Goal: Task Accomplishment & Management: Manage account settings

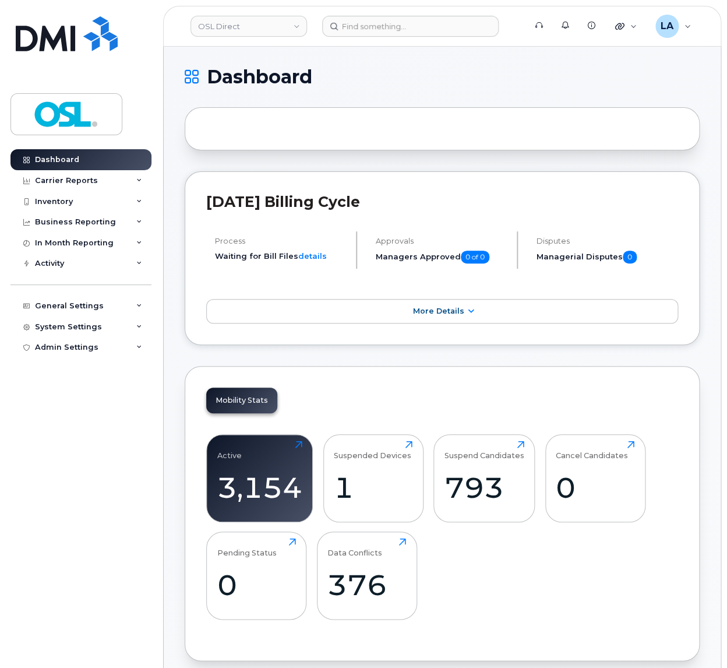
click at [344, 146] on div at bounding box center [442, 128] width 515 height 43
click at [343, 136] on div at bounding box center [442, 128] width 515 height 43
click at [343, 134] on div at bounding box center [442, 128] width 515 height 43
click at [329, 127] on div at bounding box center [442, 128] width 515 height 43
click at [365, 28] on input at bounding box center [410, 26] width 176 height 21
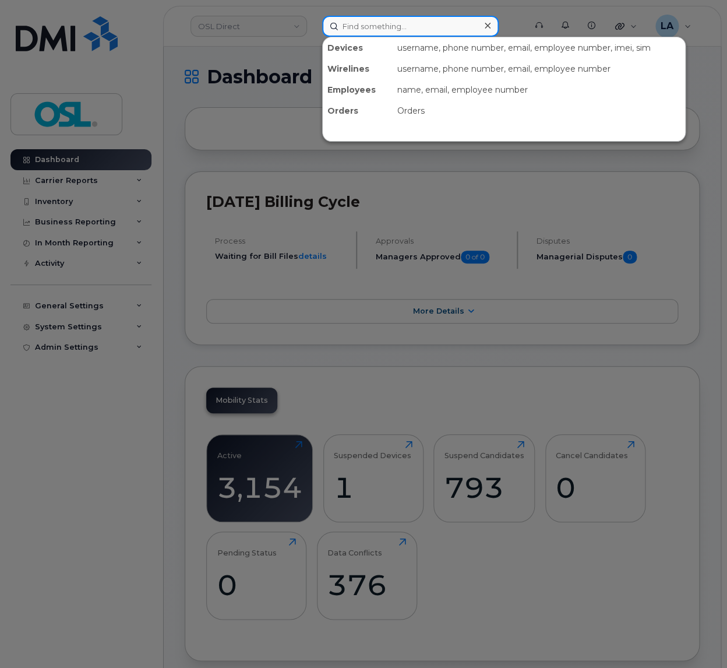
paste input "REKA000151464"
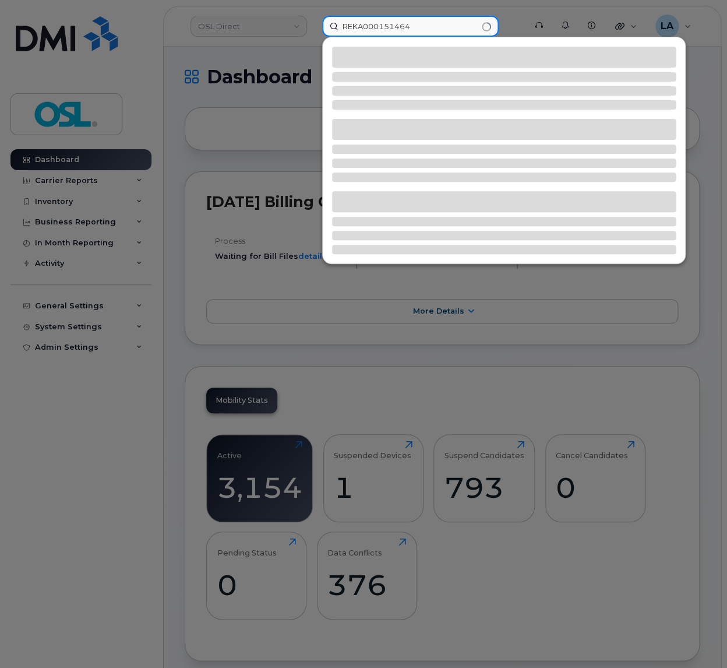
type input "REKA000151464"
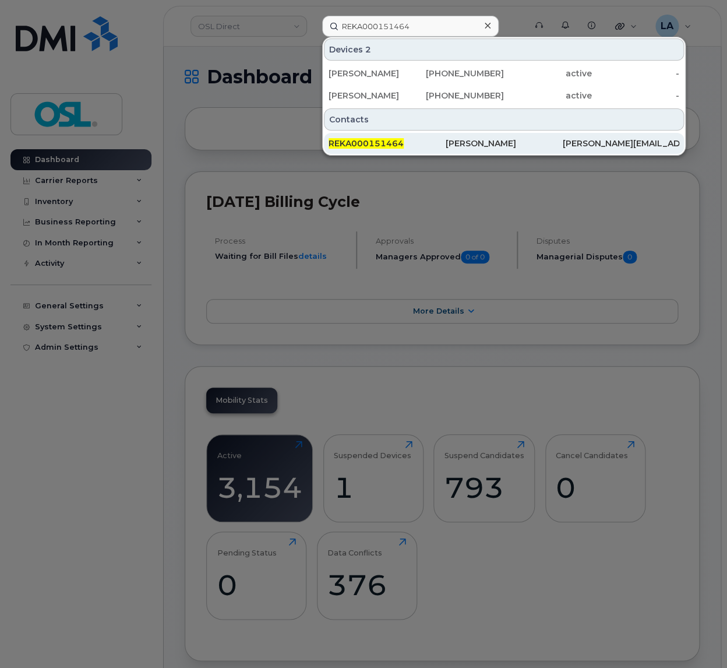
click at [369, 145] on span "REKA000151464" at bounding box center [366, 143] width 75 height 10
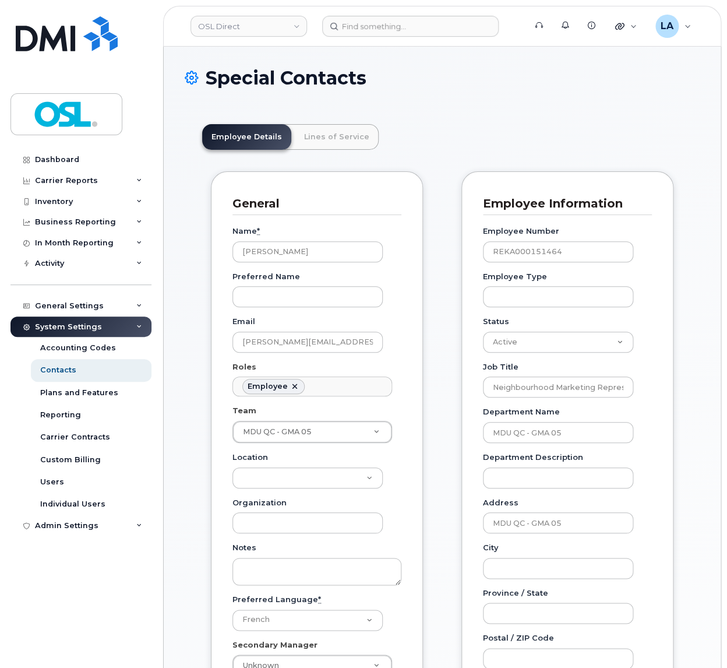
scroll to position [41, 0]
click at [372, 29] on input at bounding box center [410, 26] width 176 height 21
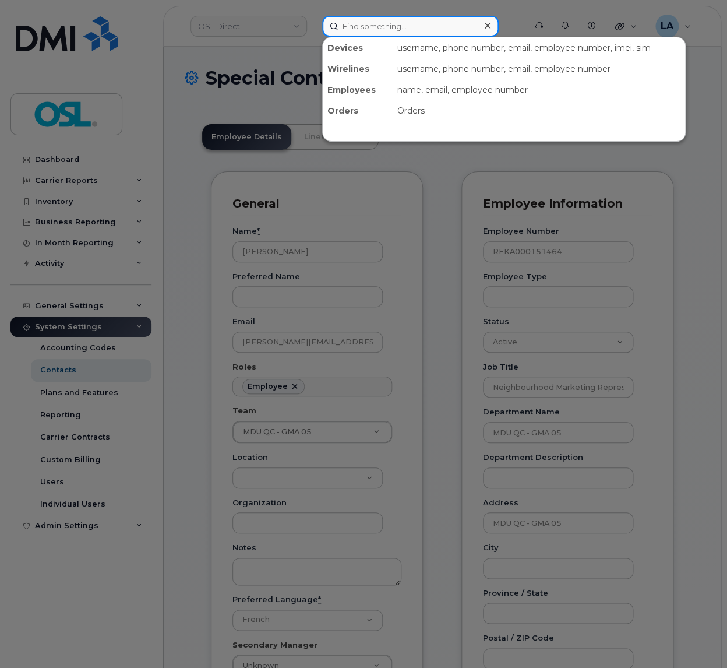
paste input "REKA000151464"
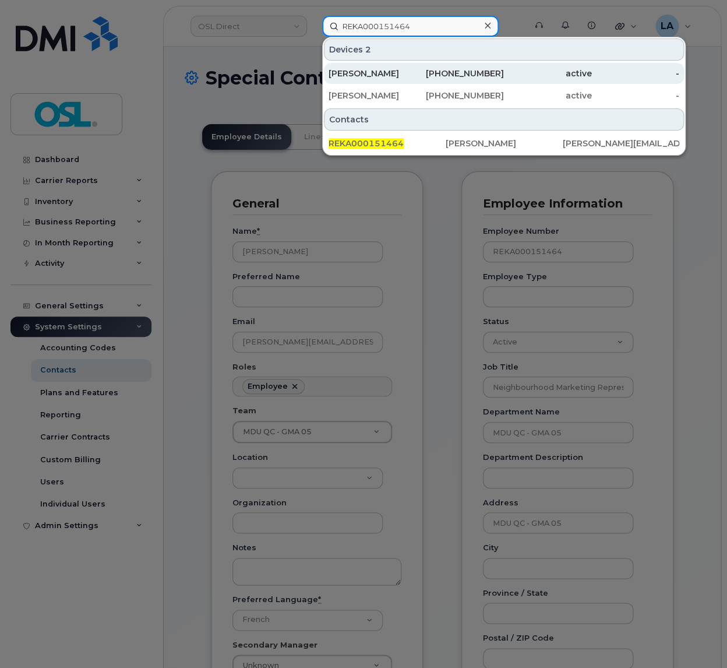
type input "REKA000151464"
click at [400, 77] on div "[PERSON_NAME]" at bounding box center [373, 74] width 88 height 12
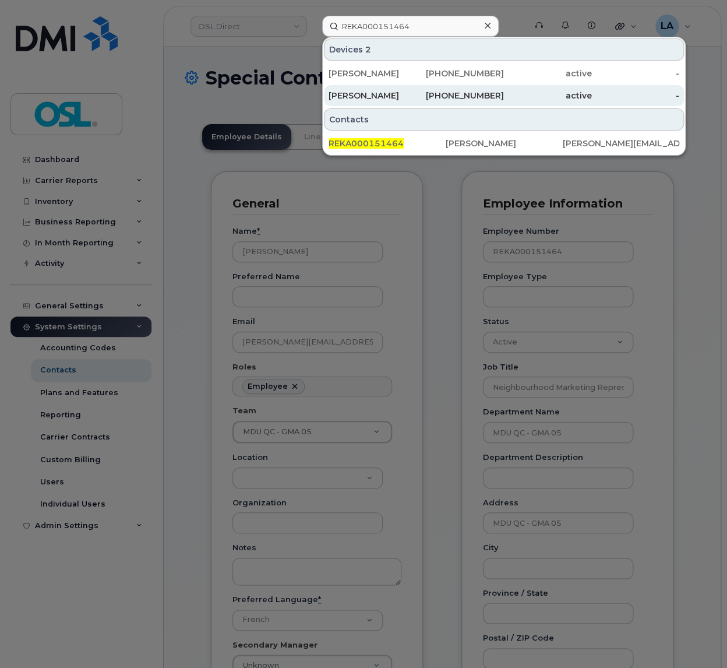
click at [375, 94] on div "[PERSON_NAME]" at bounding box center [373, 96] width 88 height 12
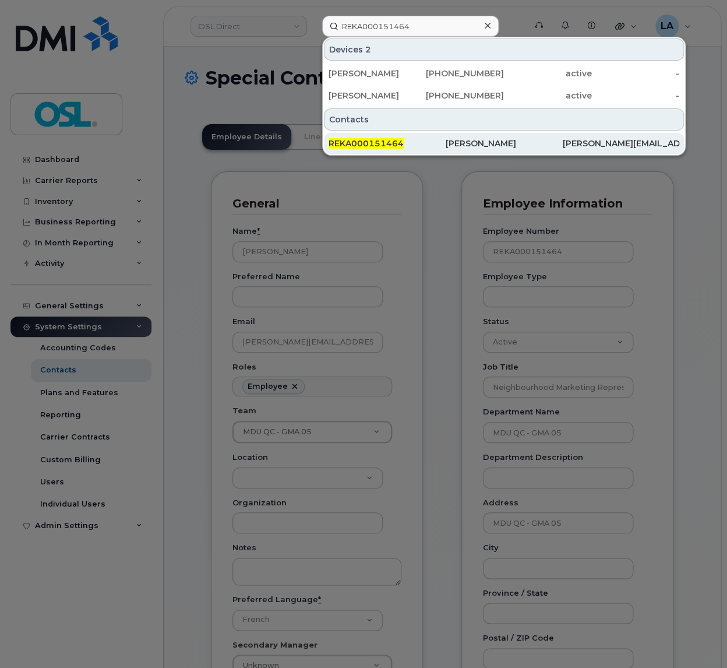
click at [393, 146] on span "REKA000151464" at bounding box center [366, 143] width 75 height 10
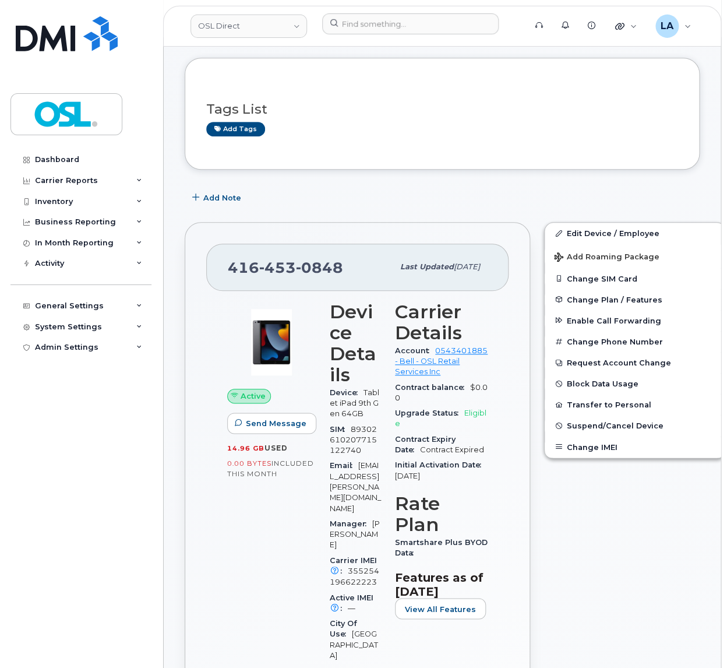
scroll to position [183, 0]
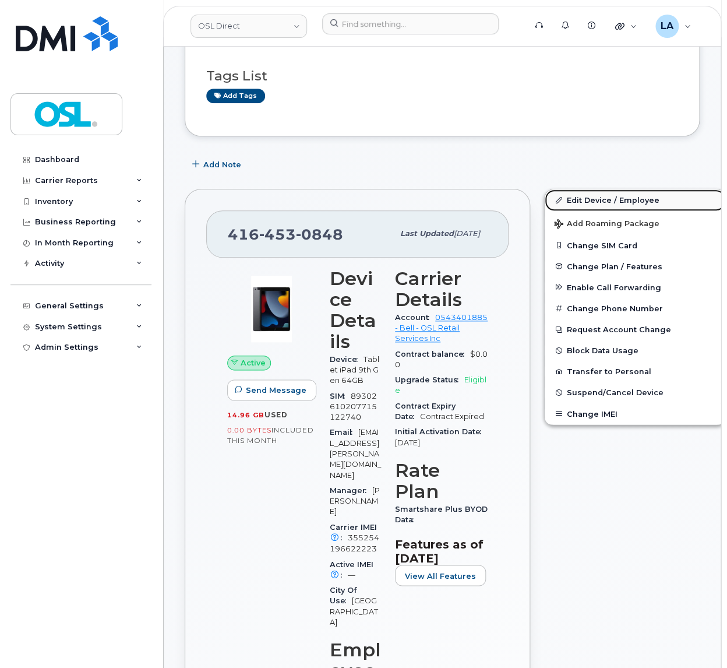
click at [623, 200] on link "Edit Device / Employee" at bounding box center [635, 199] width 181 height 21
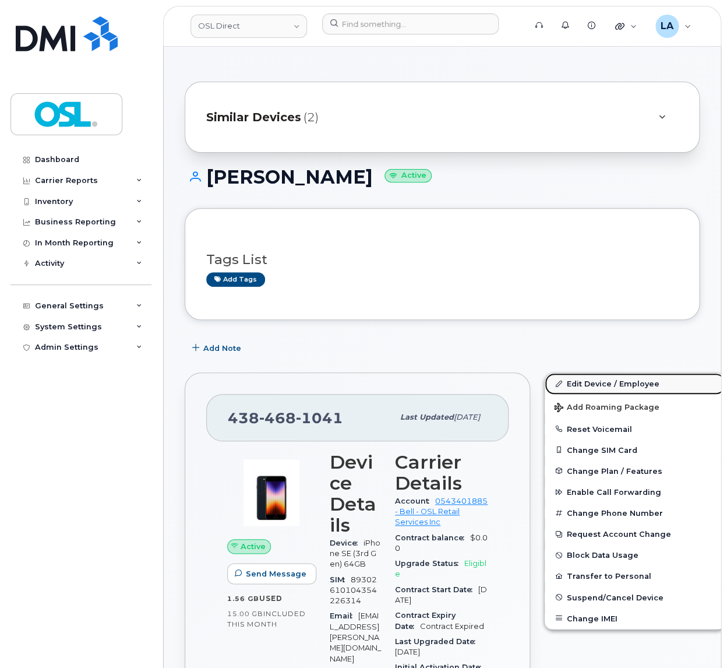
click at [564, 387] on link "Edit Device / Employee" at bounding box center [635, 383] width 181 height 21
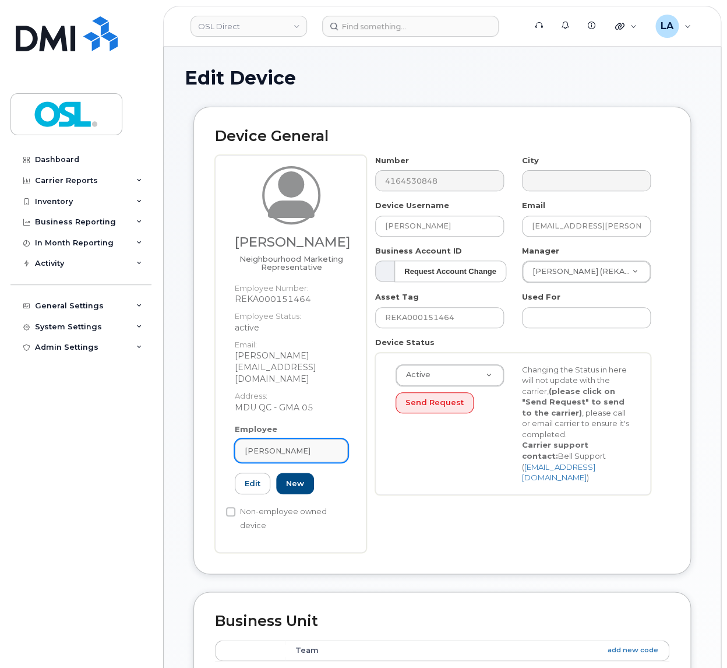
click at [289, 439] on link "[PERSON_NAME]" at bounding box center [291, 450] width 113 height 23
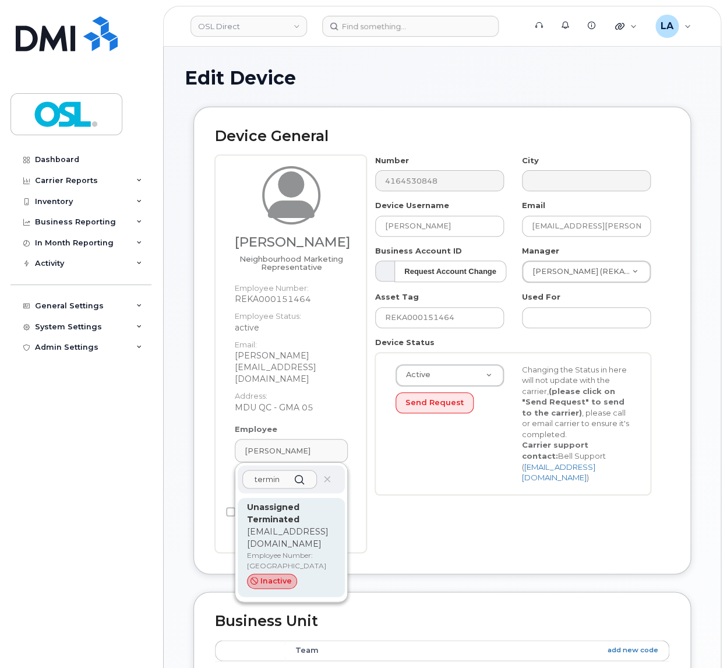
type input "termin"
click at [302, 501] on p "Unassigned Terminated" at bounding box center [291, 513] width 89 height 24
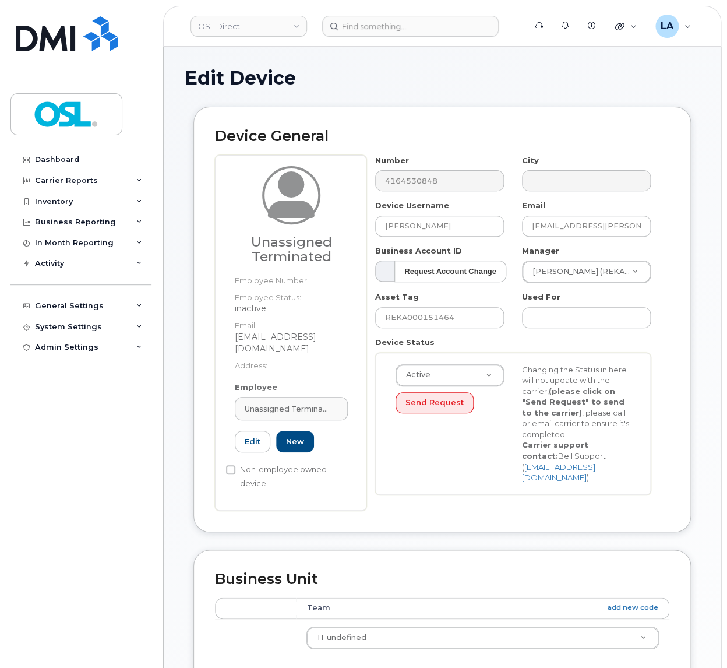
type input "UT"
type input "Unassigned Terminated"
type input "[EMAIL_ADDRESS][DOMAIN_NAME]"
type input "4117510"
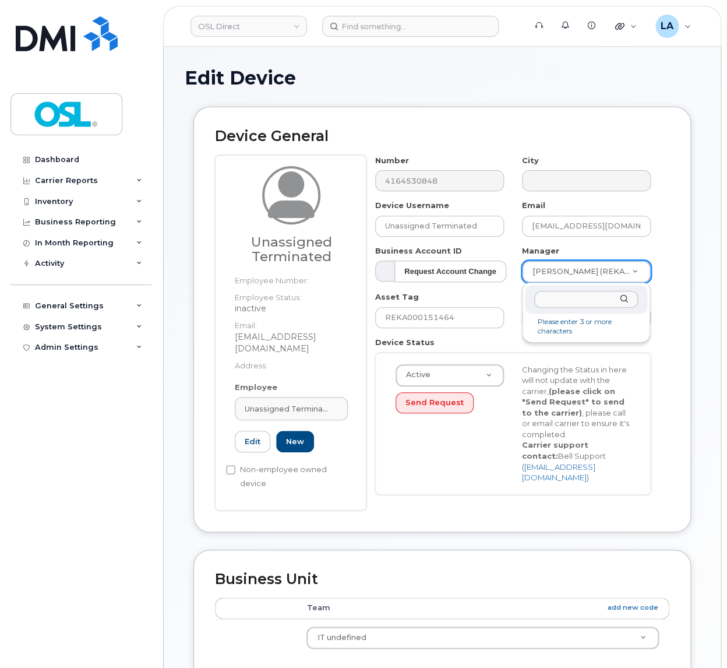
click at [592, 270] on body "OSL Direct Support Alerts Knowledge Base Quicklinks Suspend / Cancel Device Cha…" at bounding box center [363, 554] width 727 height 1108
type input "por"
type input "1527344"
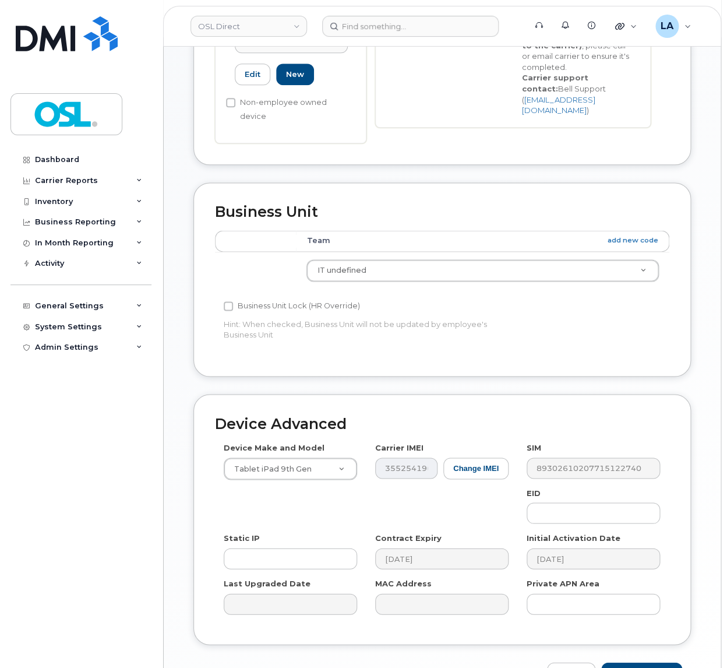
scroll to position [432, 0]
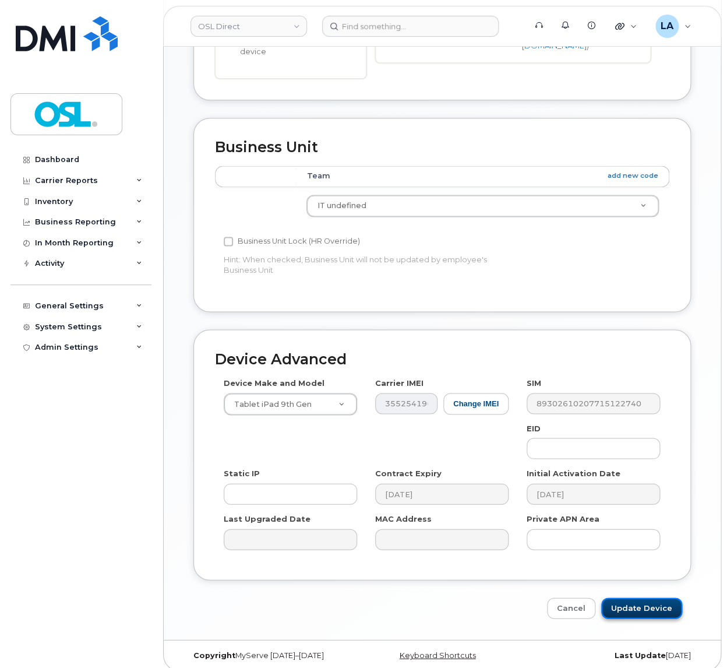
click at [635, 597] on input "Update Device" at bounding box center [641, 608] width 81 height 22
type input "Saving..."
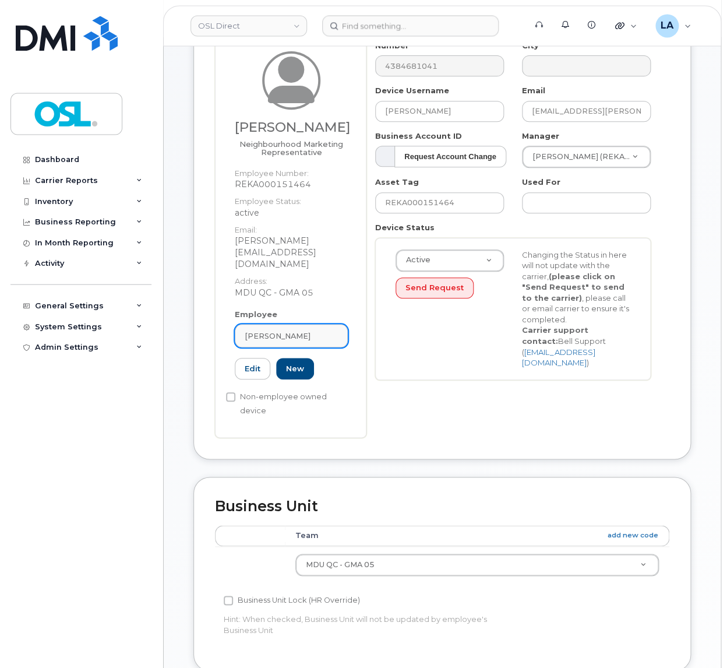
scroll to position [122, 0]
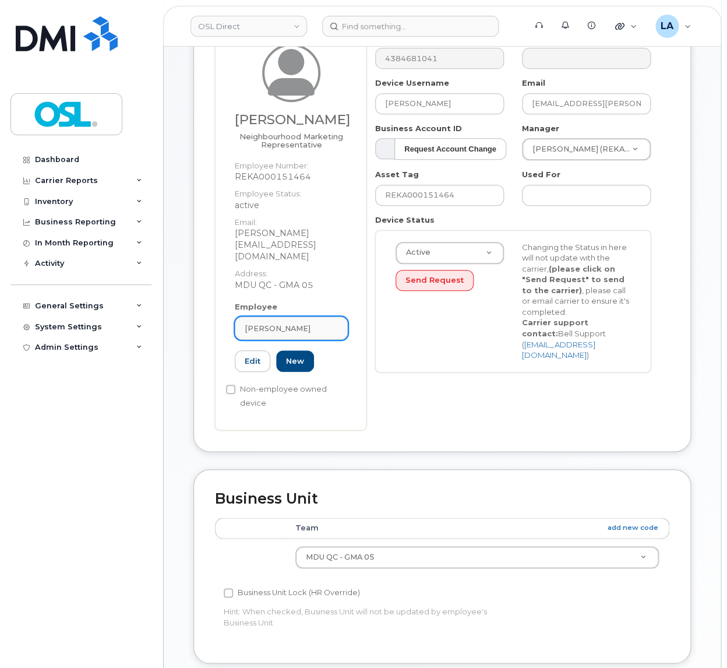
click at [274, 323] on span "[PERSON_NAME]" at bounding box center [278, 328] width 66 height 11
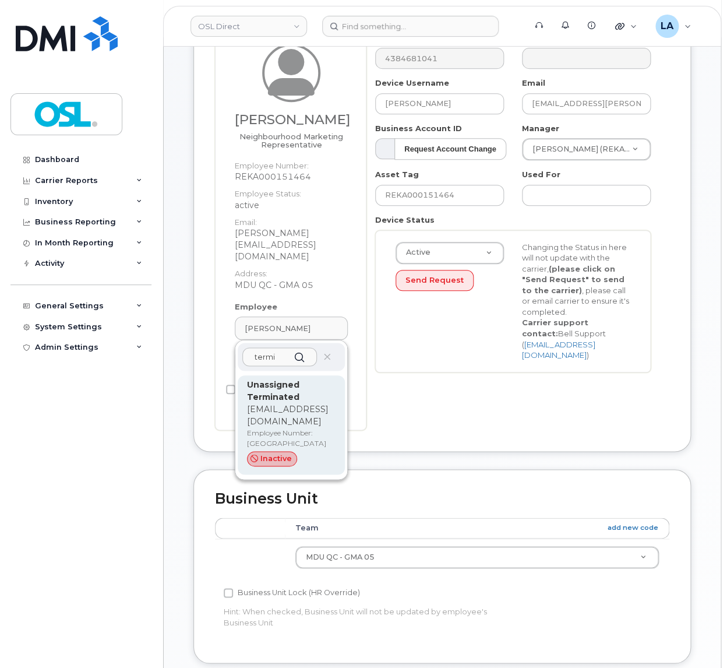
type input "termi"
click at [305, 409] on p "[EMAIL_ADDRESS][DOMAIN_NAME]" at bounding box center [291, 415] width 89 height 24
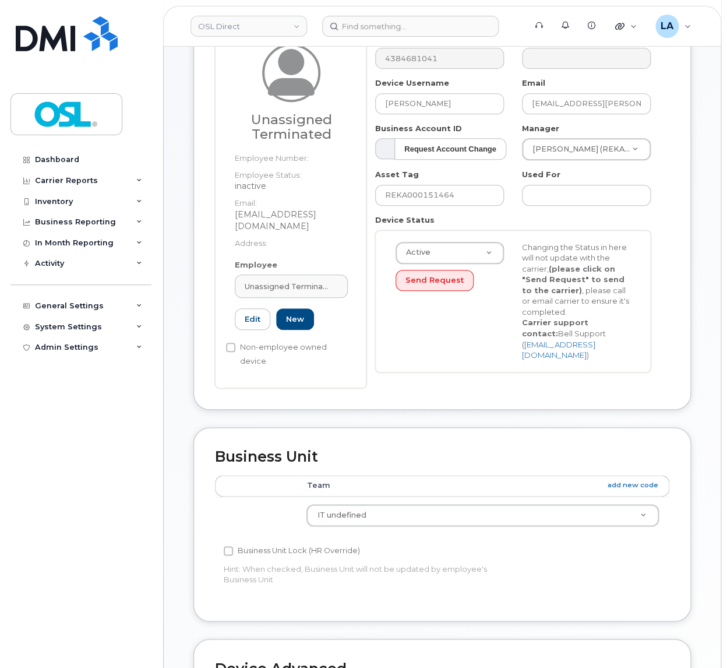
type input "UT"
type input "Unassigned Terminated"
type input "[EMAIL_ADDRESS][DOMAIN_NAME]"
type input "4117510"
click at [565, 144] on body "OSL Direct Support Alerts Knowledge Base Quicklinks Suspend / Cancel Device Cha…" at bounding box center [363, 432] width 727 height 1108
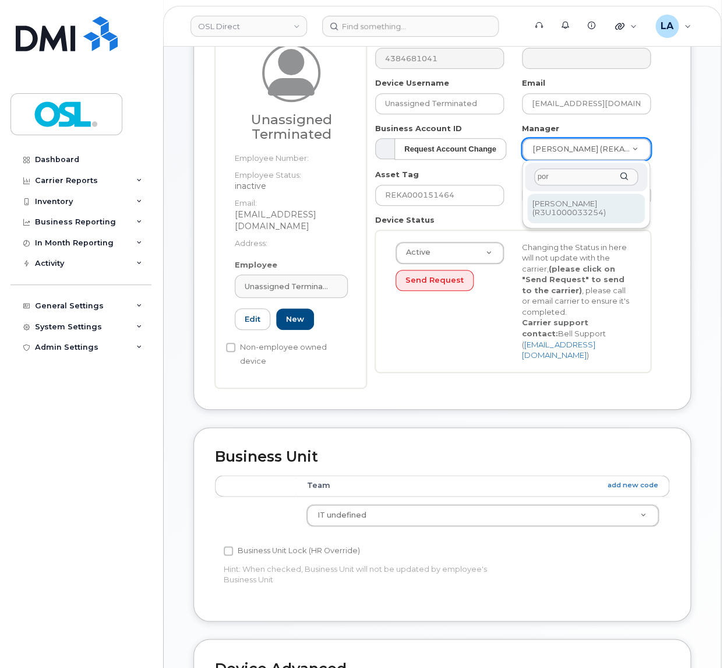
type input "por"
type input "1527344"
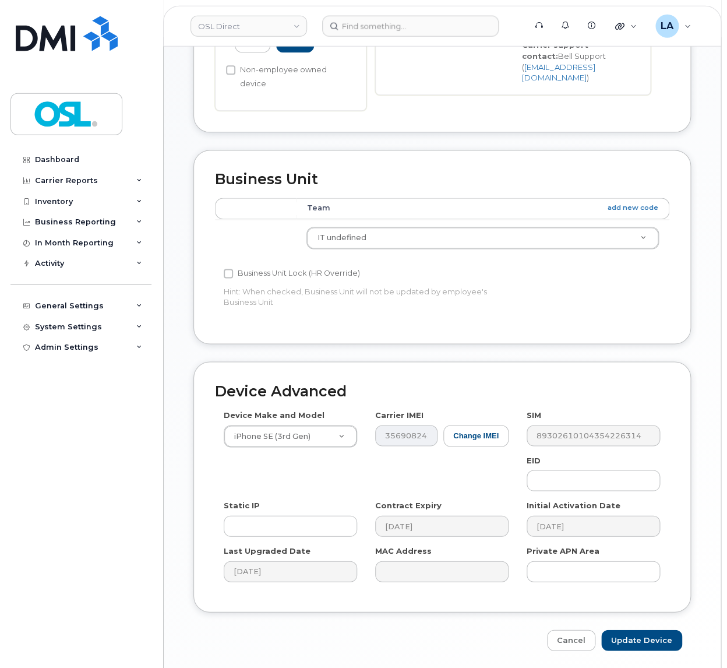
scroll to position [428, 0]
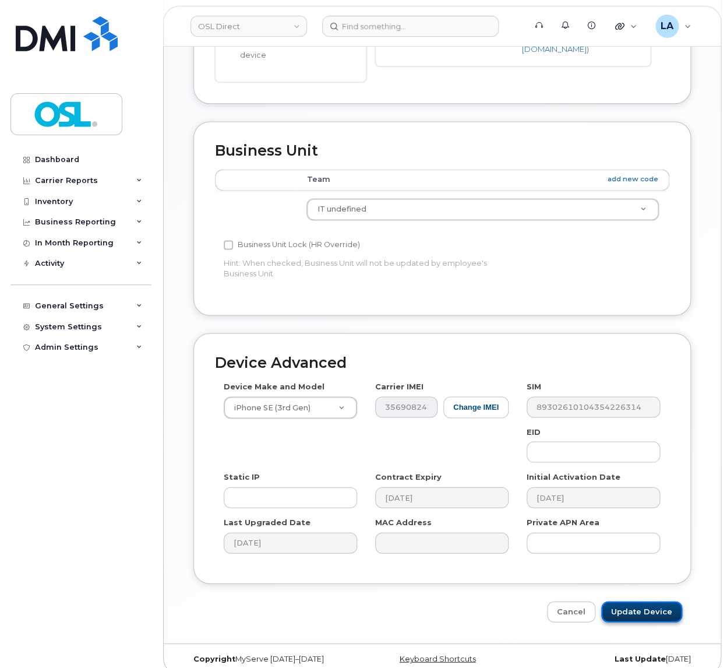
click at [637, 601] on input "Update Device" at bounding box center [641, 612] width 81 height 22
type input "Saving..."
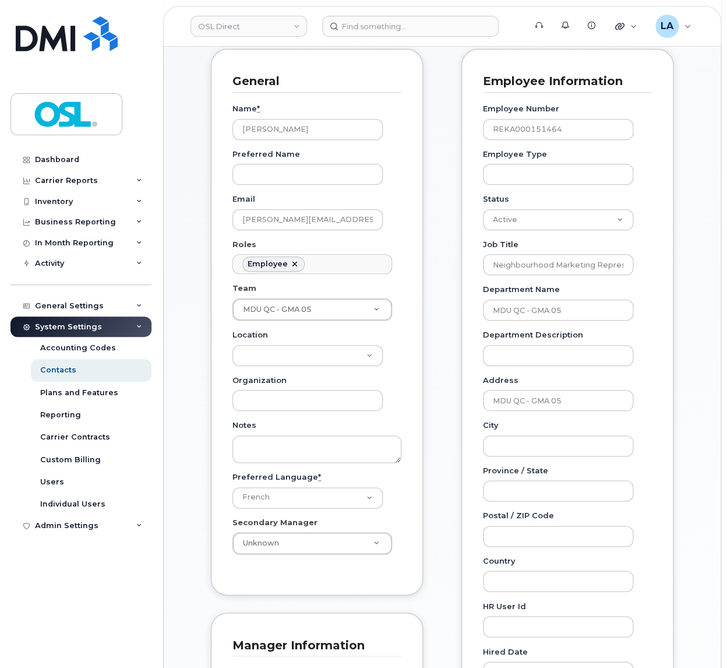
scroll to position [41, 0]
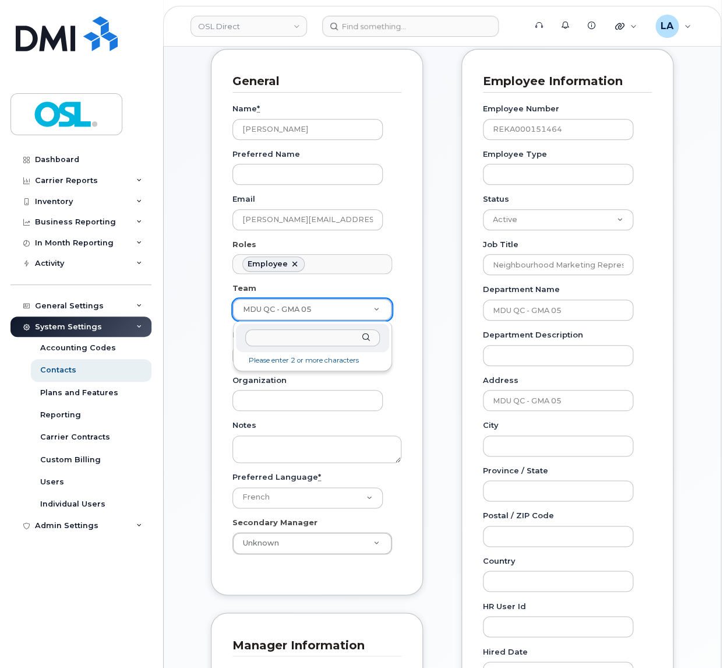
drag, startPoint x: 0, startPoint y: 0, endPoint x: 548, endPoint y: 370, distance: 661.6
click at [544, 356] on body "OSL Direct Support Alerts Knowledge Base Quicklinks Suspend / Cancel Device Cha…" at bounding box center [363, 497] width 727 height 1238
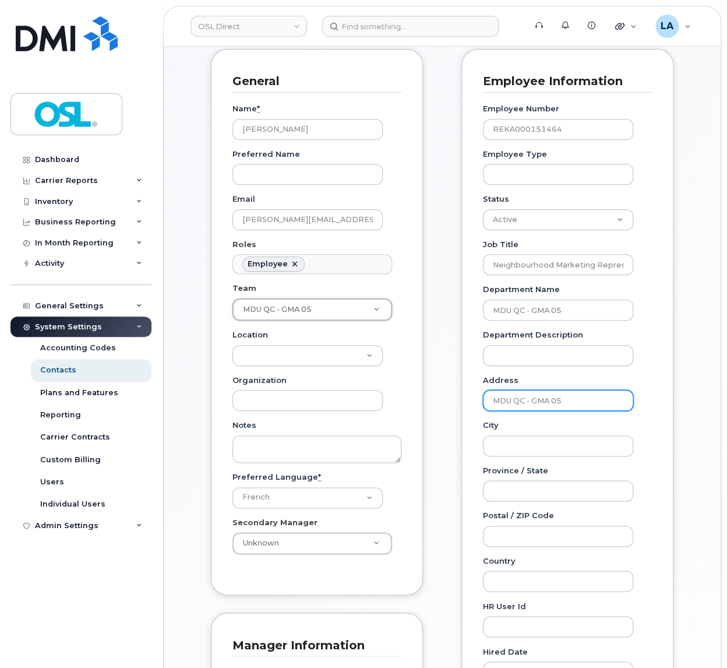
drag, startPoint x: 594, startPoint y: 404, endPoint x: 585, endPoint y: 404, distance: 8.8
click at [515, 404] on body "OSL Direct Support Alerts Knowledge Base Quicklinks Suspend / Cancel Device Cha…" at bounding box center [363, 497] width 727 height 1238
drag, startPoint x: 593, startPoint y: 400, endPoint x: 405, endPoint y: 397, distance: 188.2
click at [483, 398] on input "MDU QC - GMA 05" at bounding box center [558, 400] width 150 height 21
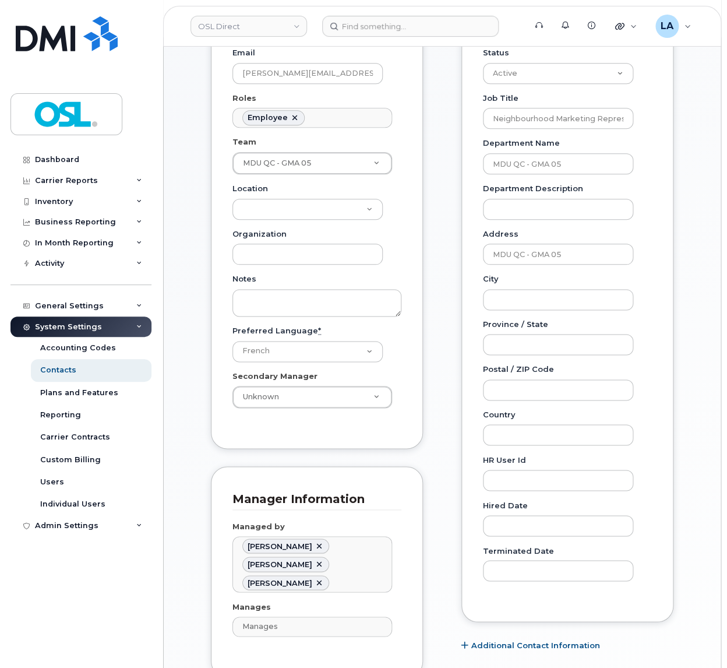
scroll to position [0, 0]
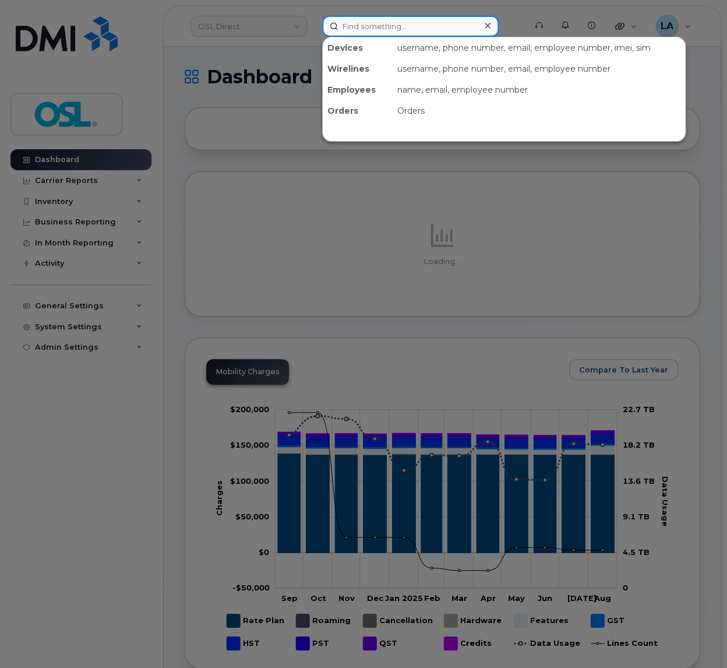
click at [369, 31] on input at bounding box center [410, 26] width 176 height 21
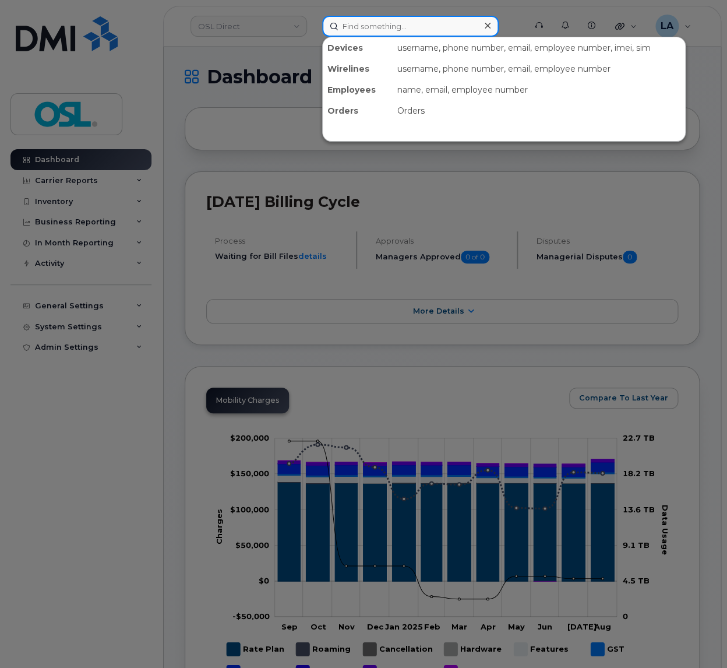
click at [410, 34] on input at bounding box center [410, 26] width 176 height 21
paste input "REKA000151464"
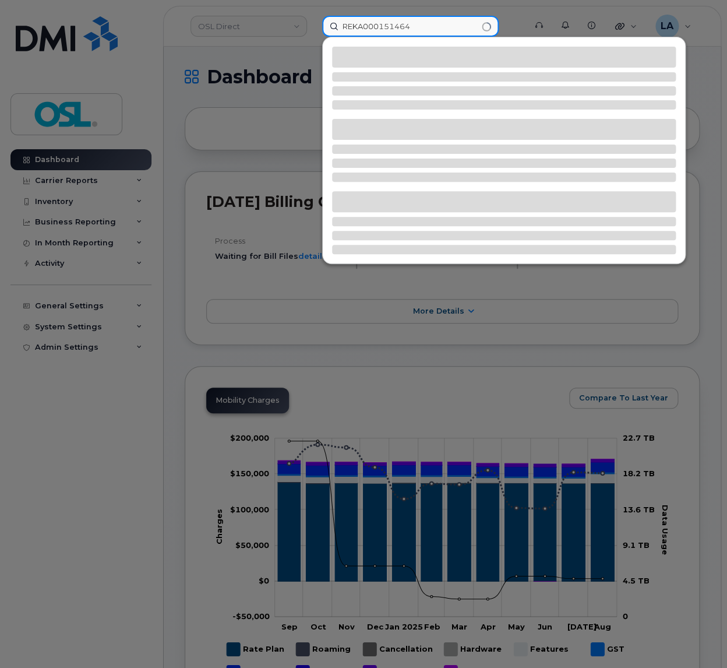
type input "REKA000151464"
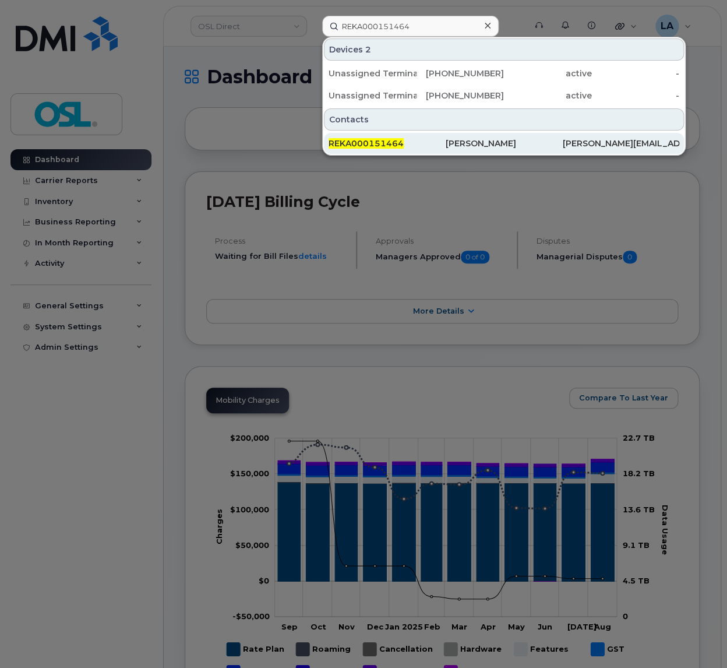
click at [379, 140] on span "REKA000151464" at bounding box center [366, 143] width 75 height 10
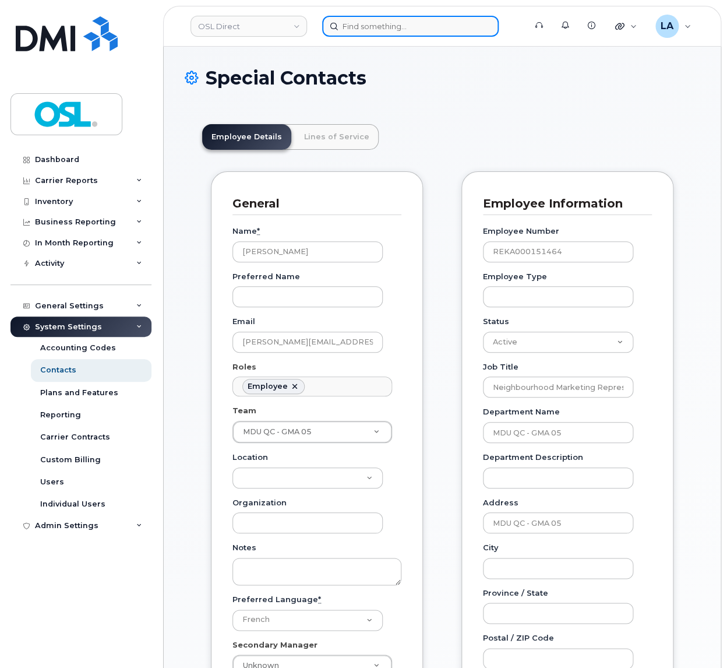
click at [390, 22] on input at bounding box center [410, 26] width 176 height 21
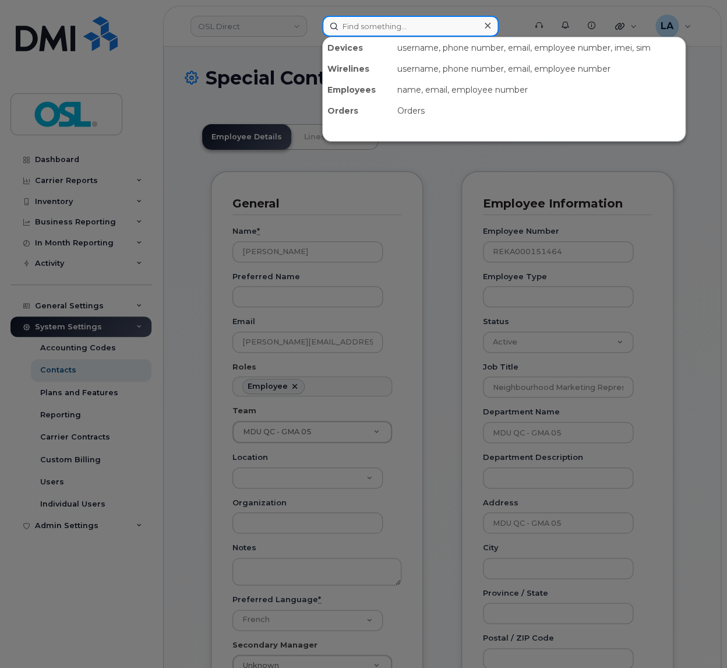
paste input "REKA000151464"
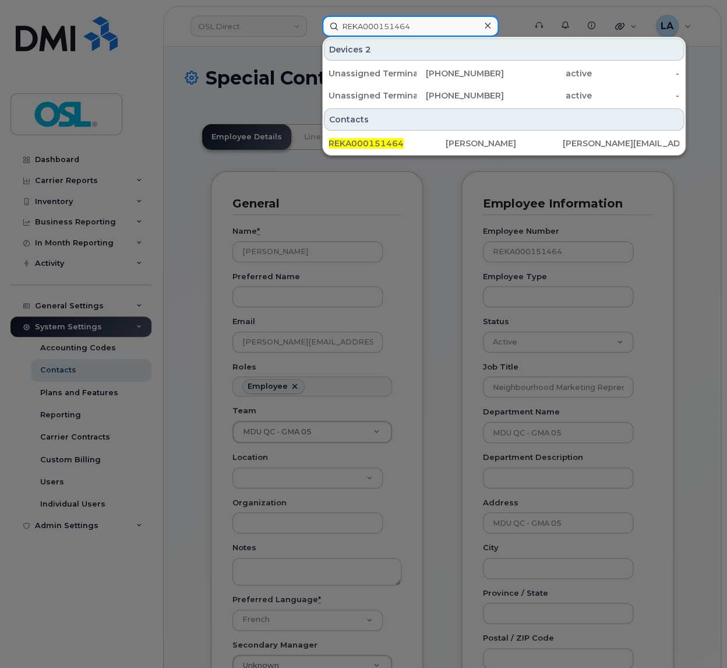
type input "REKA000151464"
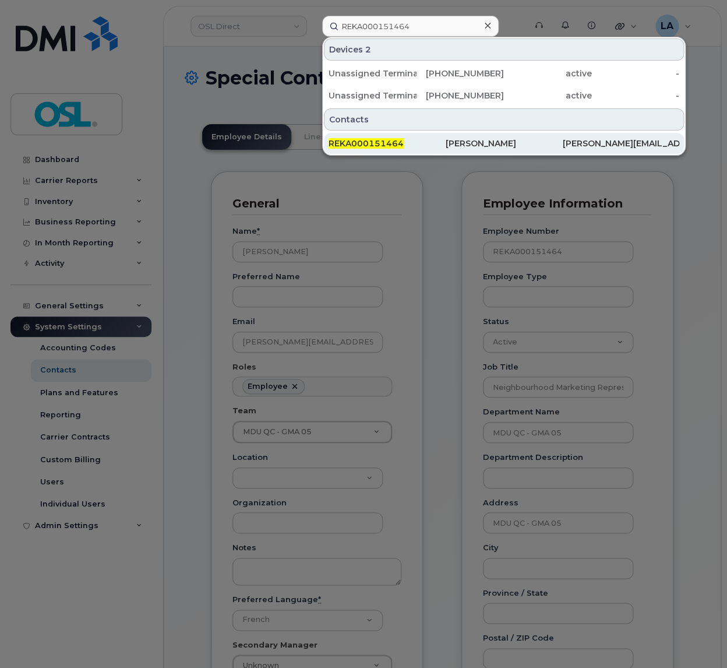
click at [378, 142] on span "REKA000151464" at bounding box center [366, 143] width 75 height 10
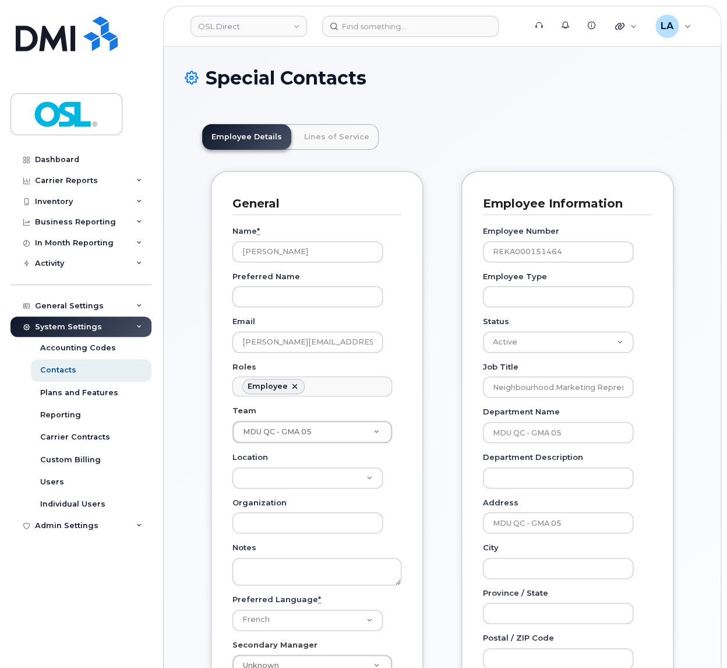
scroll to position [41, 0]
click at [365, 15] on header "OSL Direct Support Alerts Knowledge Base Quicklinks Suspend / Cancel Device Cha…" at bounding box center [442, 26] width 558 height 41
click at [363, 24] on input at bounding box center [410, 26] width 176 height 21
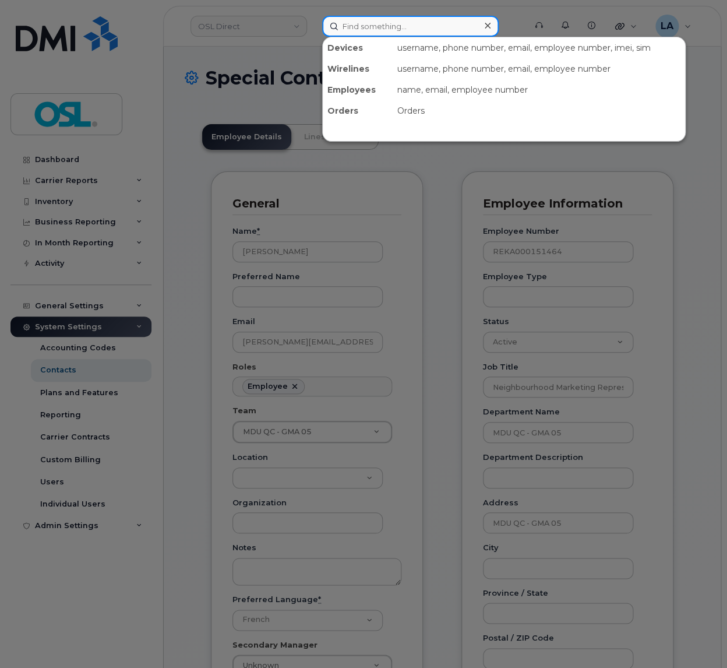
paste input "[PERSON_NAME]"
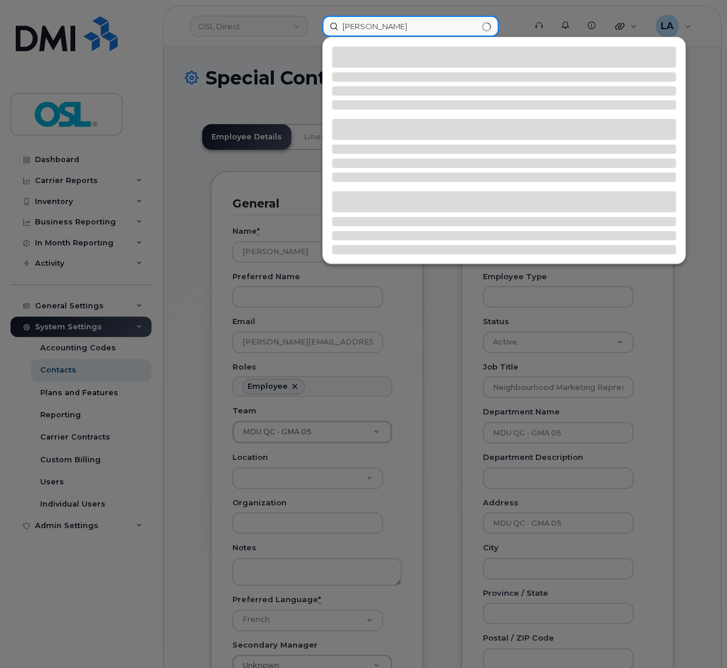
type input "[PERSON_NAME]"
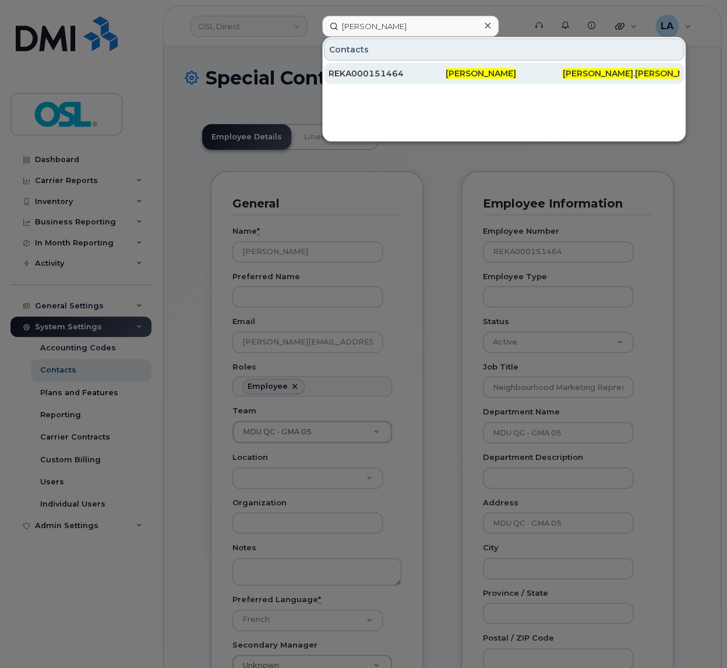
click at [414, 81] on div "REKA000151464" at bounding box center [387, 73] width 117 height 21
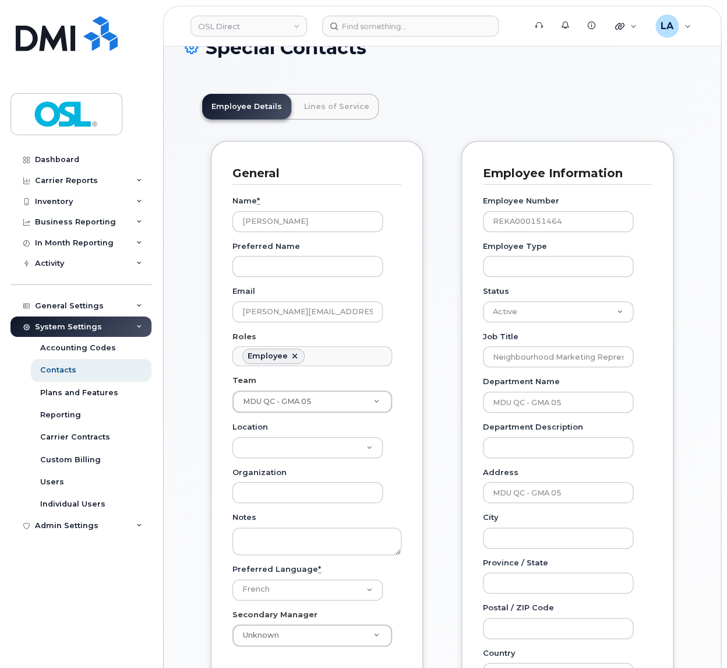
scroll to position [61, 0]
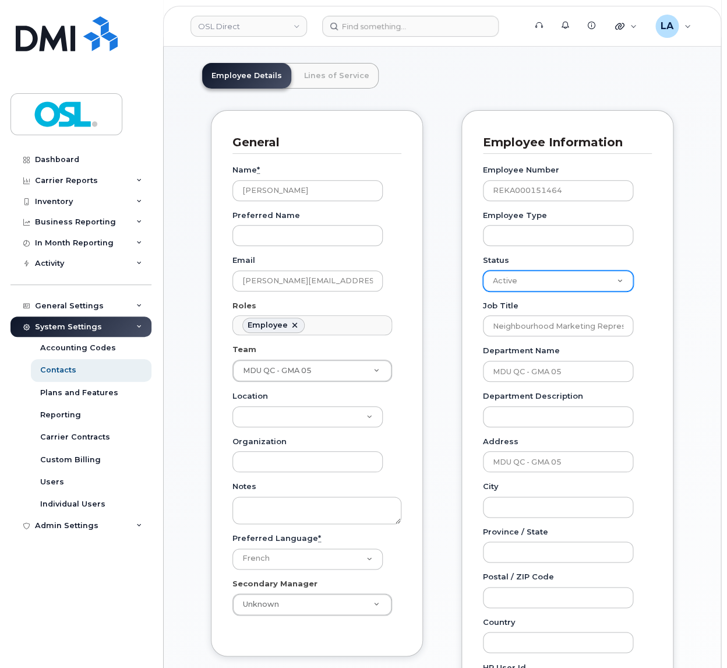
select select "inactive"
click option "Inactive" at bounding box center [0, 0] width 0 height 0
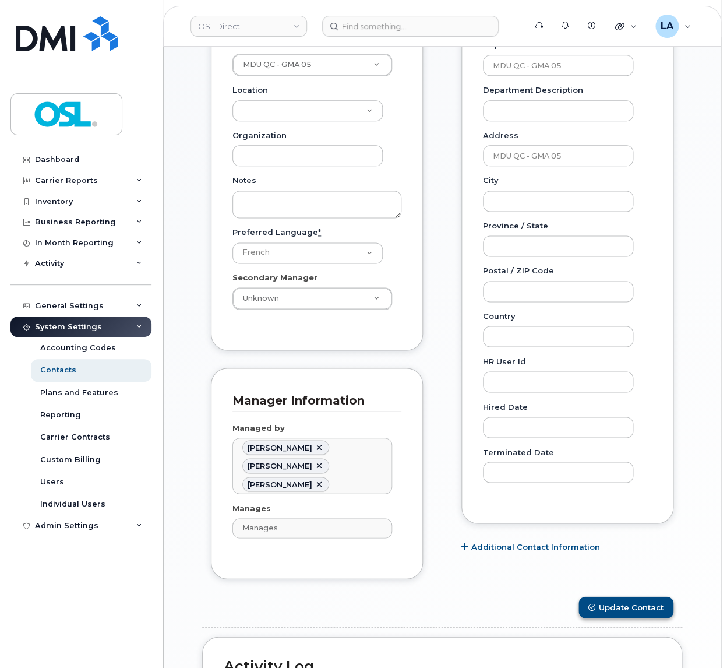
scroll to position [574, 0]
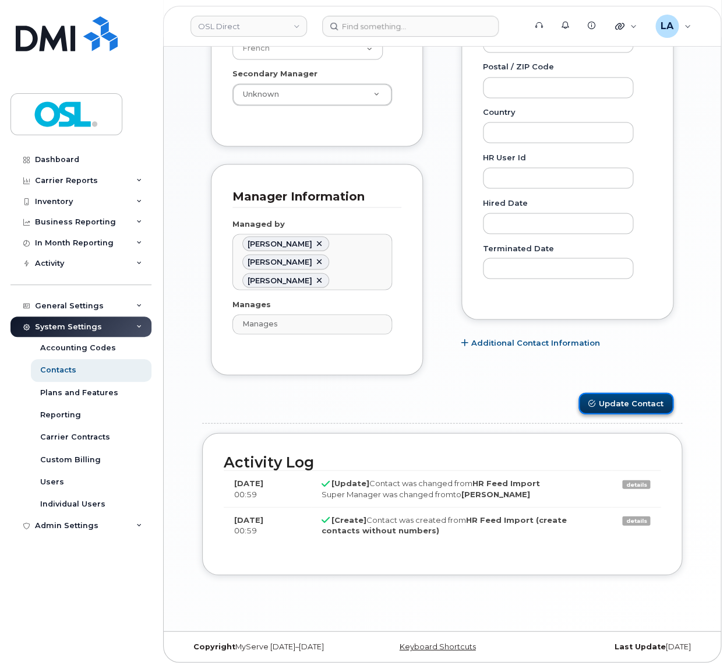
click at [626, 403] on button "Update Contact" at bounding box center [625, 403] width 95 height 22
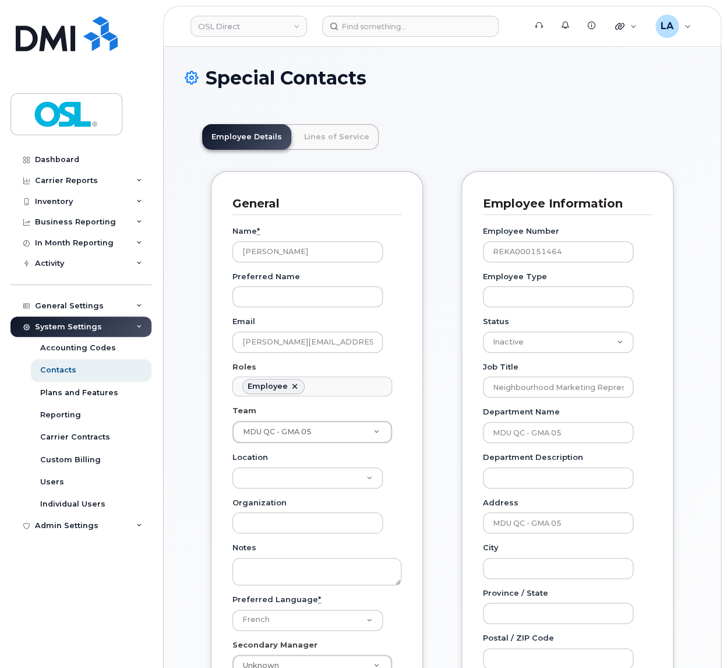
scroll to position [41, 0]
click at [483, 331] on select "Active On-Leave Long Term Short Term Maternity Leave Temp Layoff Inactive" at bounding box center [558, 341] width 150 height 21
click at [691, 331] on div "Employee Details Lines of Service General Name * [PERSON_NAME] Preferred Name E…" at bounding box center [442, 667] width 515 height 1120
